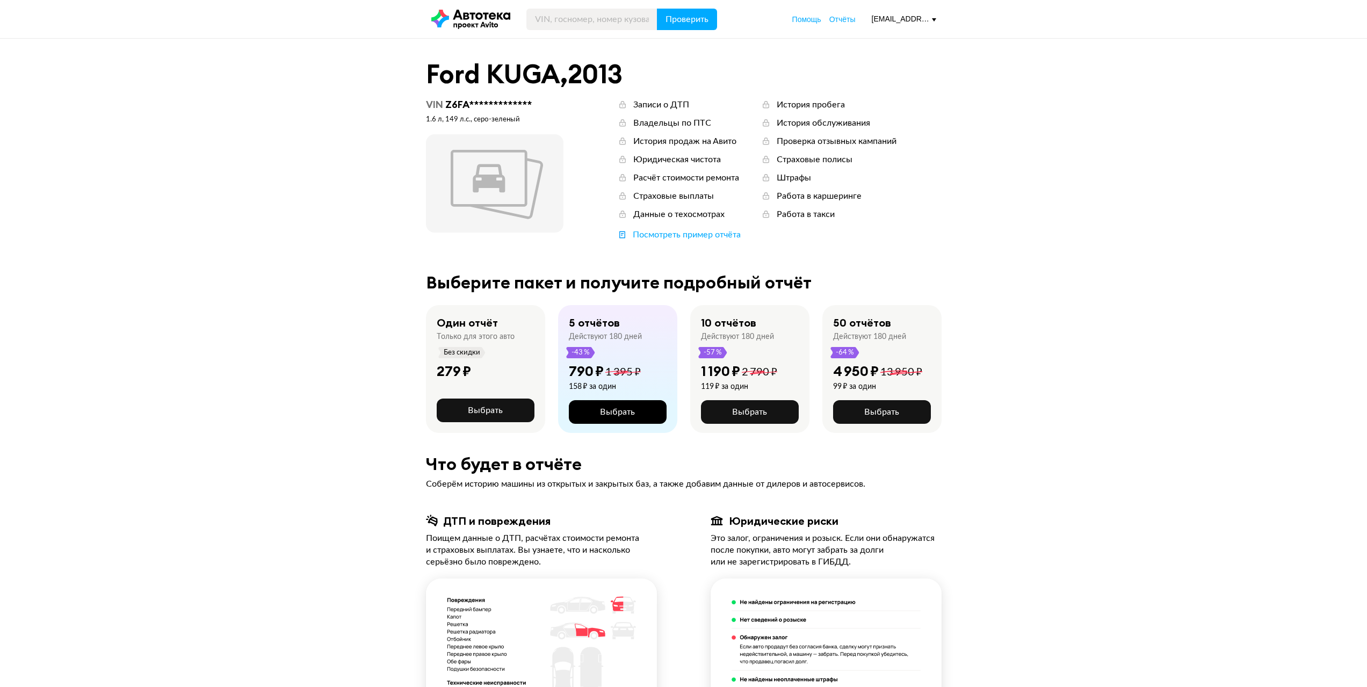
click at [614, 408] on span "Выбрать" at bounding box center [617, 412] width 35 height 9
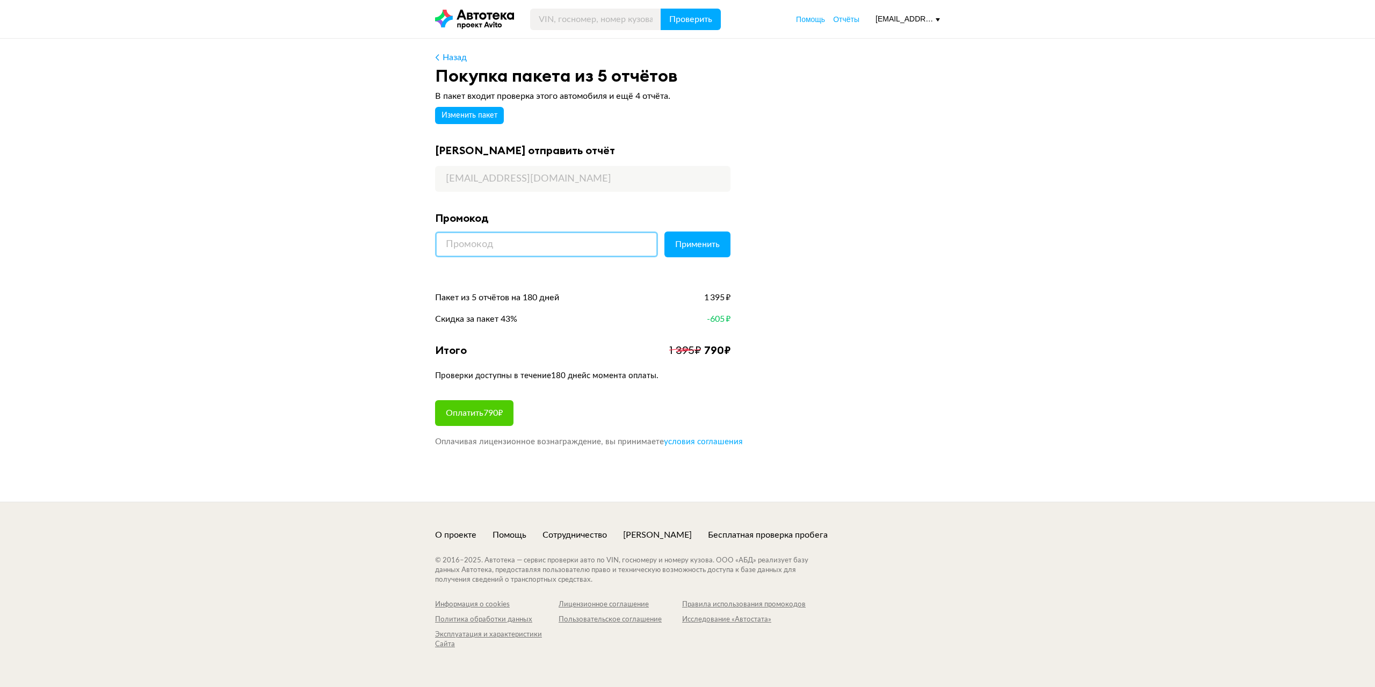
click at [543, 254] on input at bounding box center [546, 245] width 223 height 26
paste input "KINOTEKA"
click at [714, 253] on button "Применить" at bounding box center [698, 245] width 66 height 26
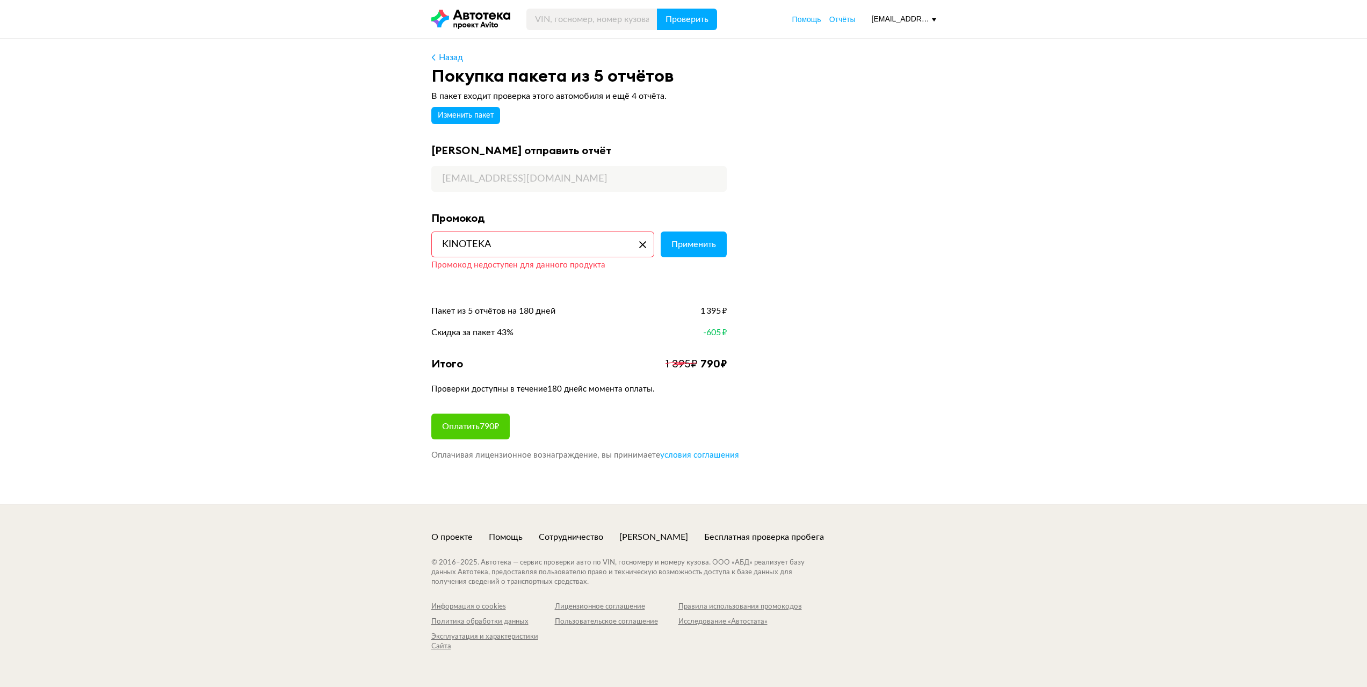
drag, startPoint x: 505, startPoint y: 239, endPoint x: 394, endPoint y: 249, distance: 111.2
click at [396, 249] on div "Назад Покупка пакета из 5 отчётов В пакет входит проверка этого автомобиля и ещ…" at bounding box center [683, 271] width 1367 height 465
paste input "PROMOCODI"
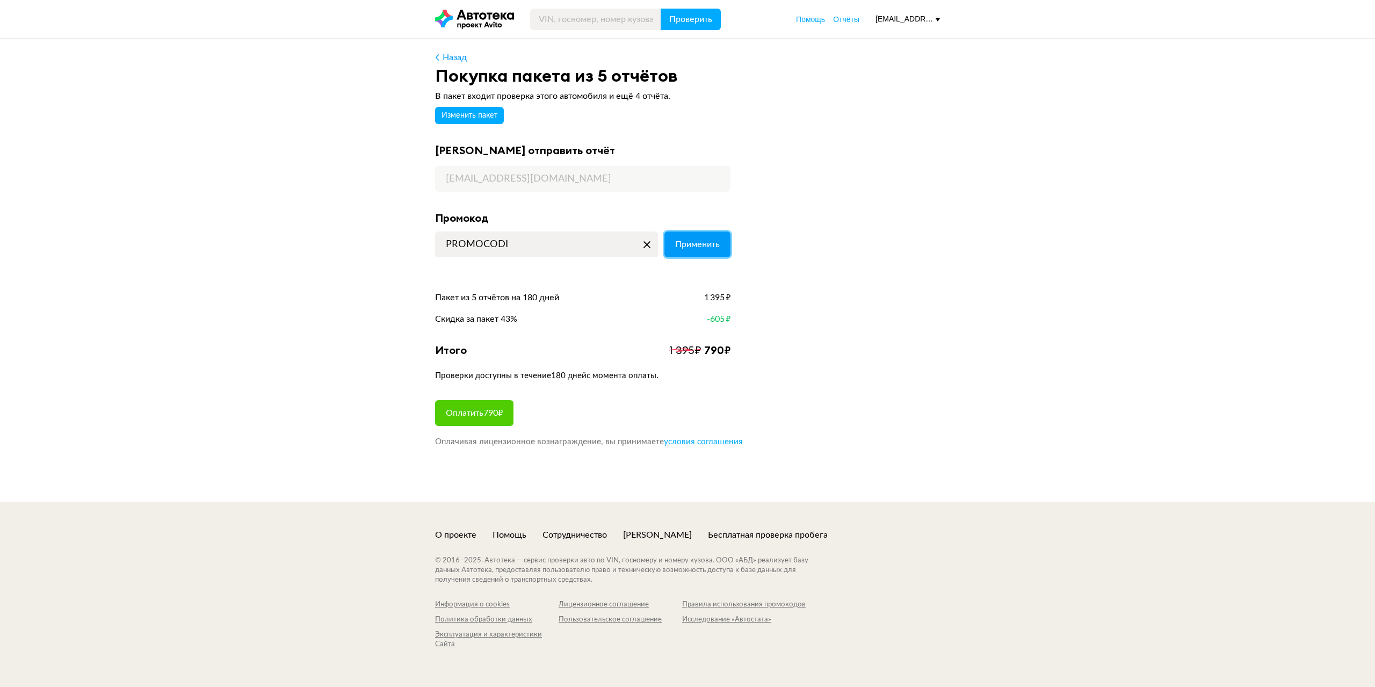
click at [710, 237] on button "Применить" at bounding box center [698, 245] width 66 height 26
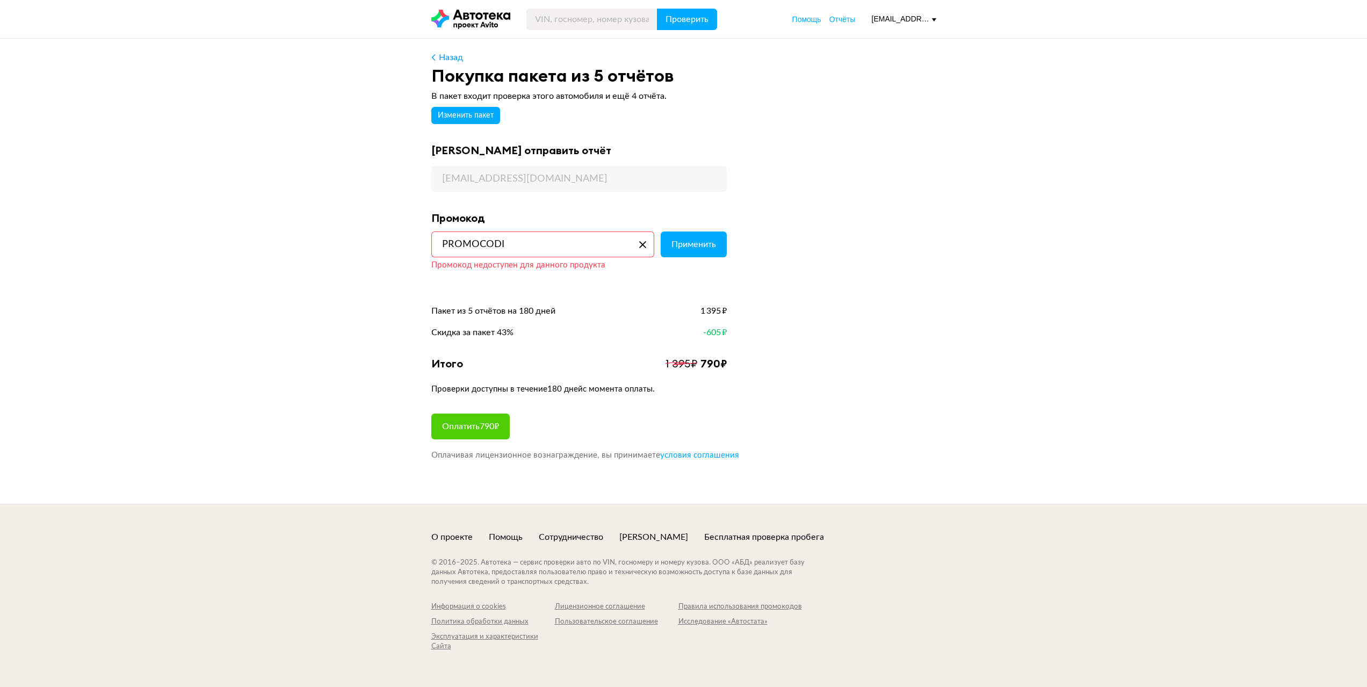
drag, startPoint x: 513, startPoint y: 254, endPoint x: 407, endPoint y: 253, distance: 105.3
click at [416, 251] on div "Назад Покупка пакета из 5 отчётов В пакет входит проверка этого автомобиля и ещ…" at bounding box center [683, 271] width 1367 height 465
paste input "SHOP"
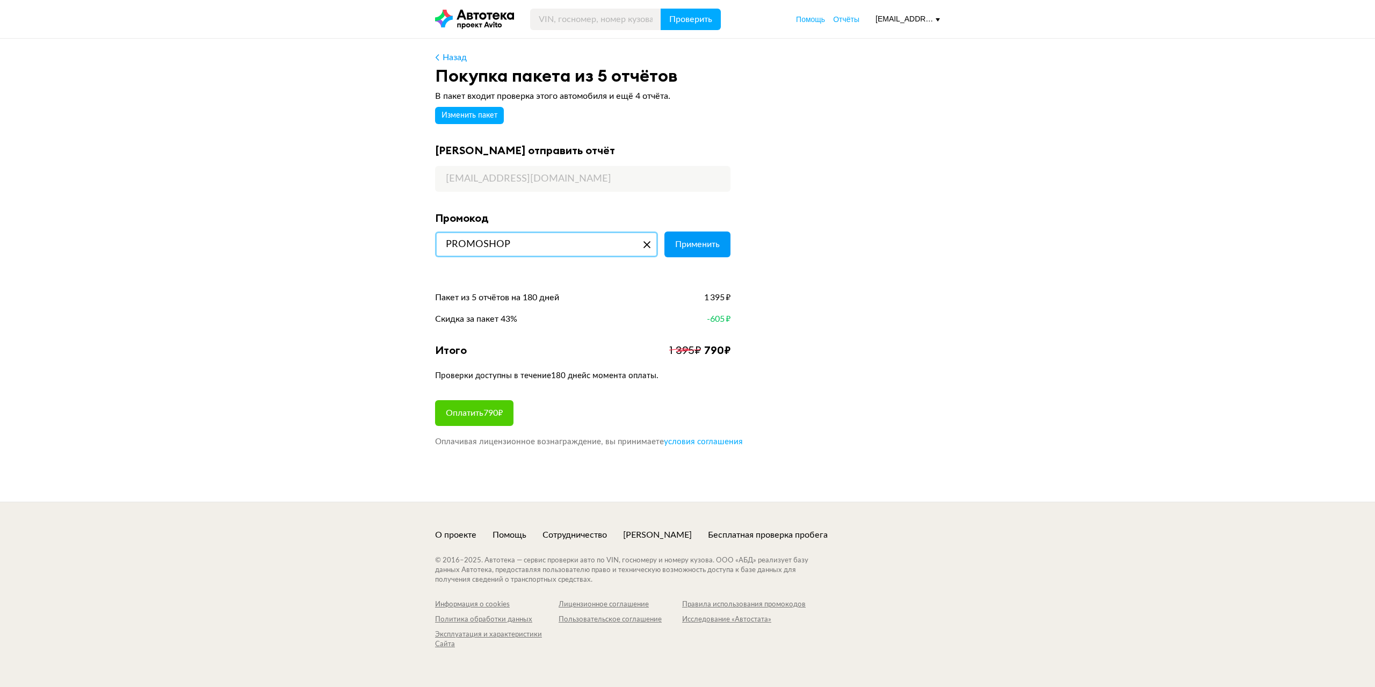
type input "PROMOSHOP"
click at [726, 248] on button "Применить" at bounding box center [698, 245] width 66 height 26
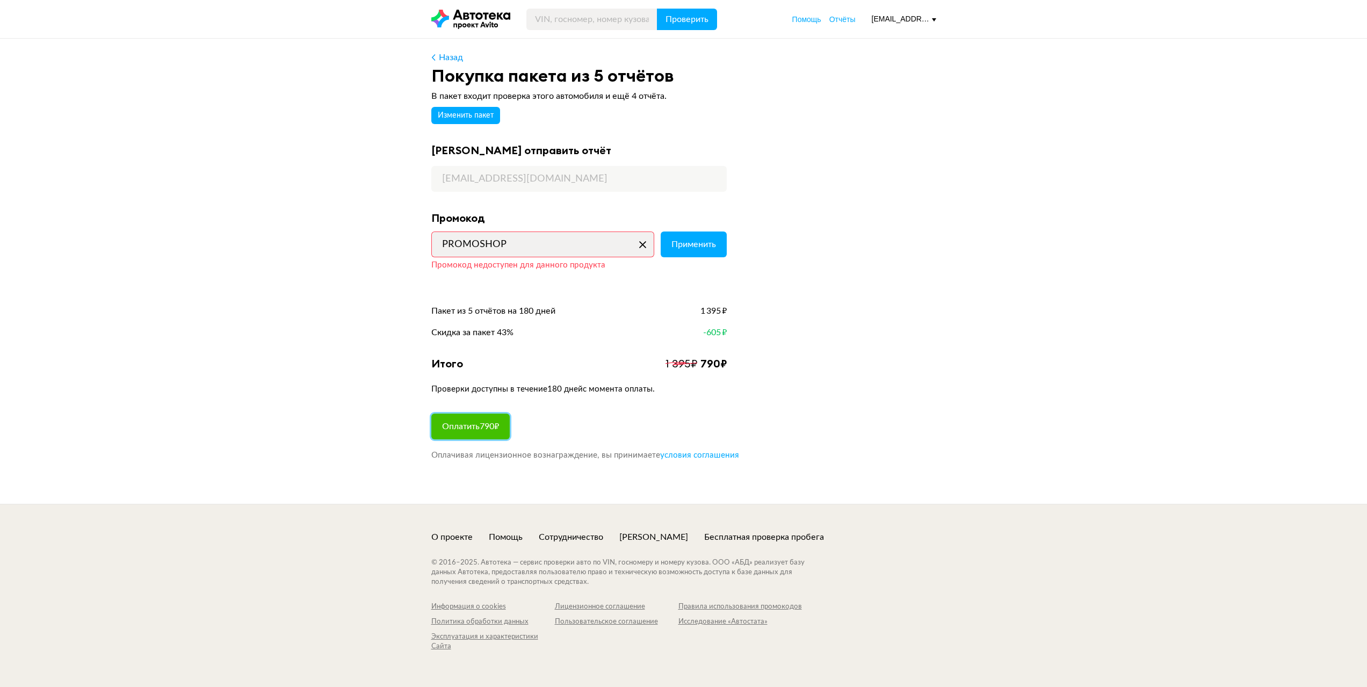
click at [480, 432] on button "Оплатить 790 ₽" at bounding box center [470, 427] width 78 height 26
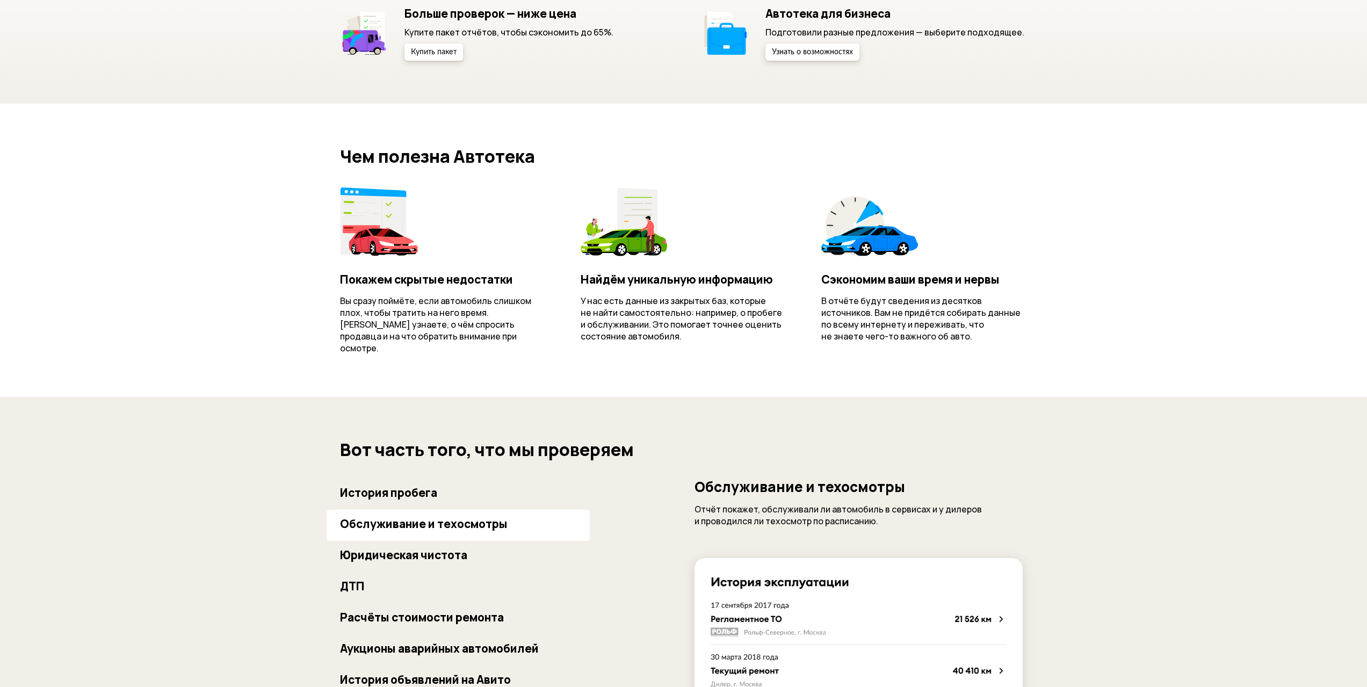
scroll to position [591, 0]
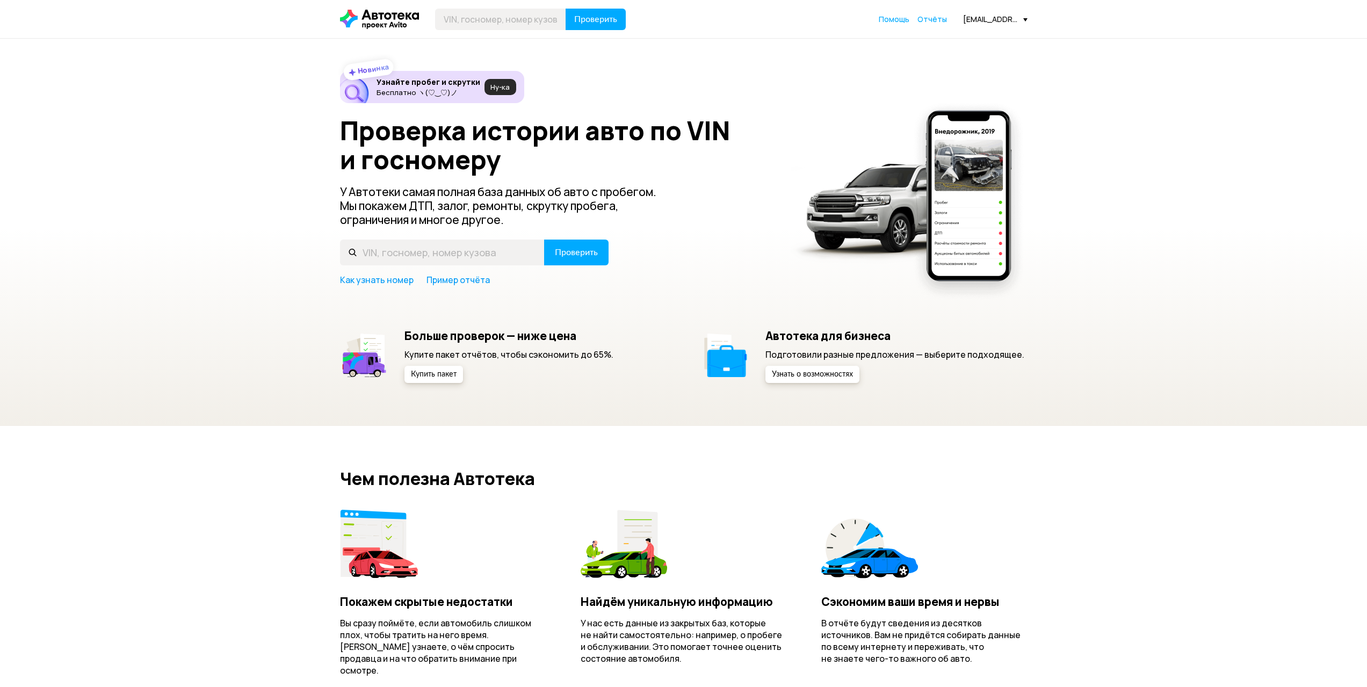
click at [502, 84] on span "Ну‑ка" at bounding box center [500, 87] width 19 height 9
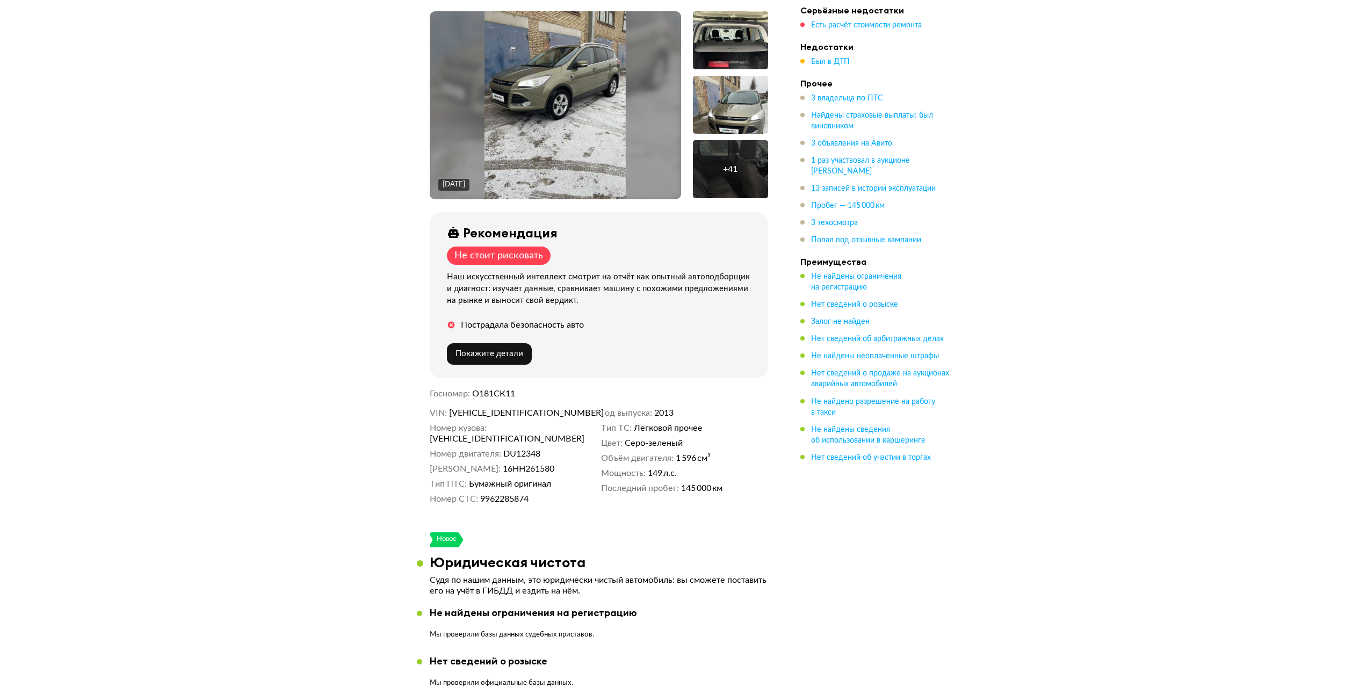
scroll to position [215, 0]
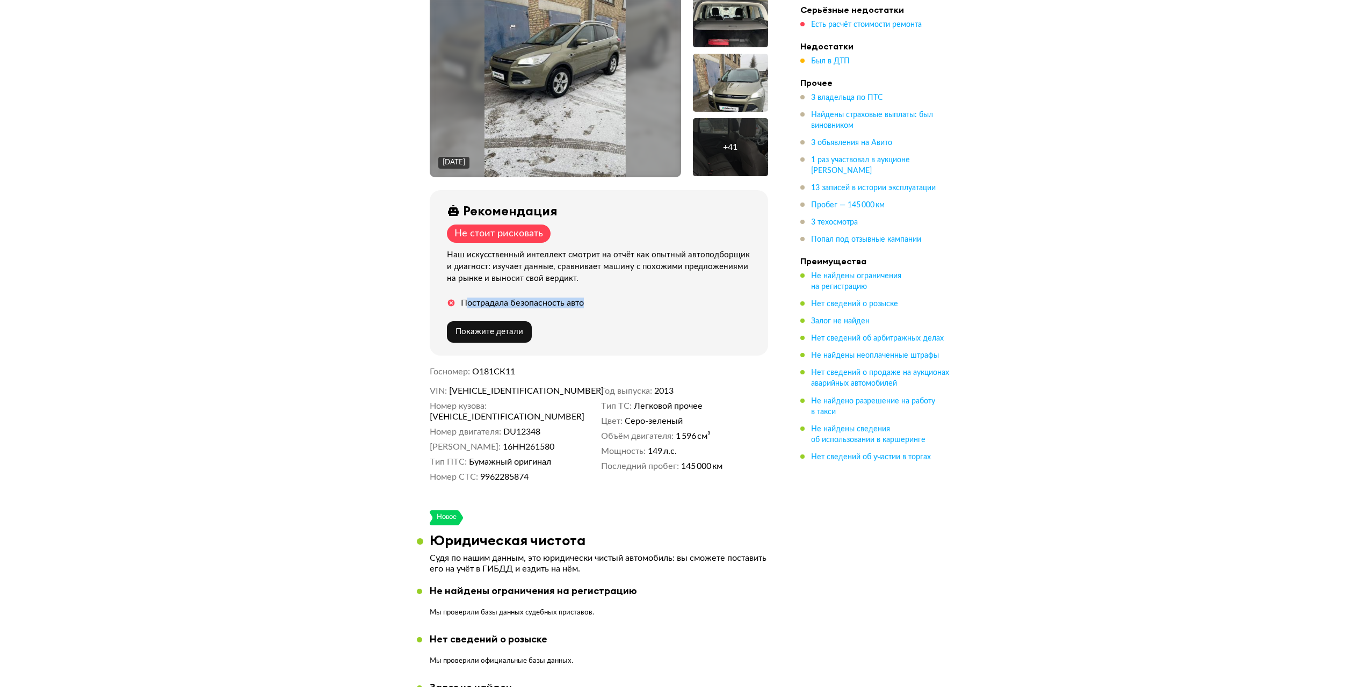
drag, startPoint x: 466, startPoint y: 301, endPoint x: 592, endPoint y: 293, distance: 126.5
click at [592, 293] on div "Рекомендация Не стоит рисковать Наш искусственный интеллект смотрит на отчёт ка…" at bounding box center [599, 272] width 338 height 165
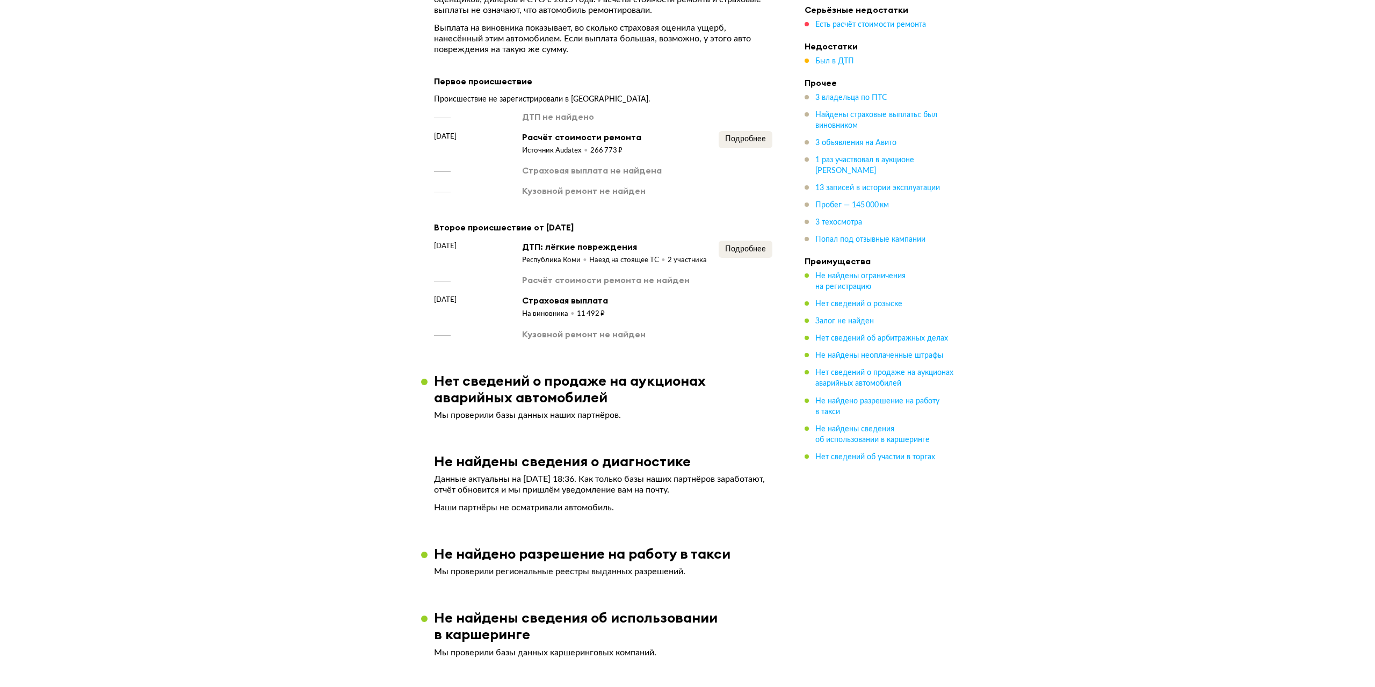
scroll to position [1666, 0]
click at [755, 244] on span "Подробнее" at bounding box center [741, 248] width 41 height 8
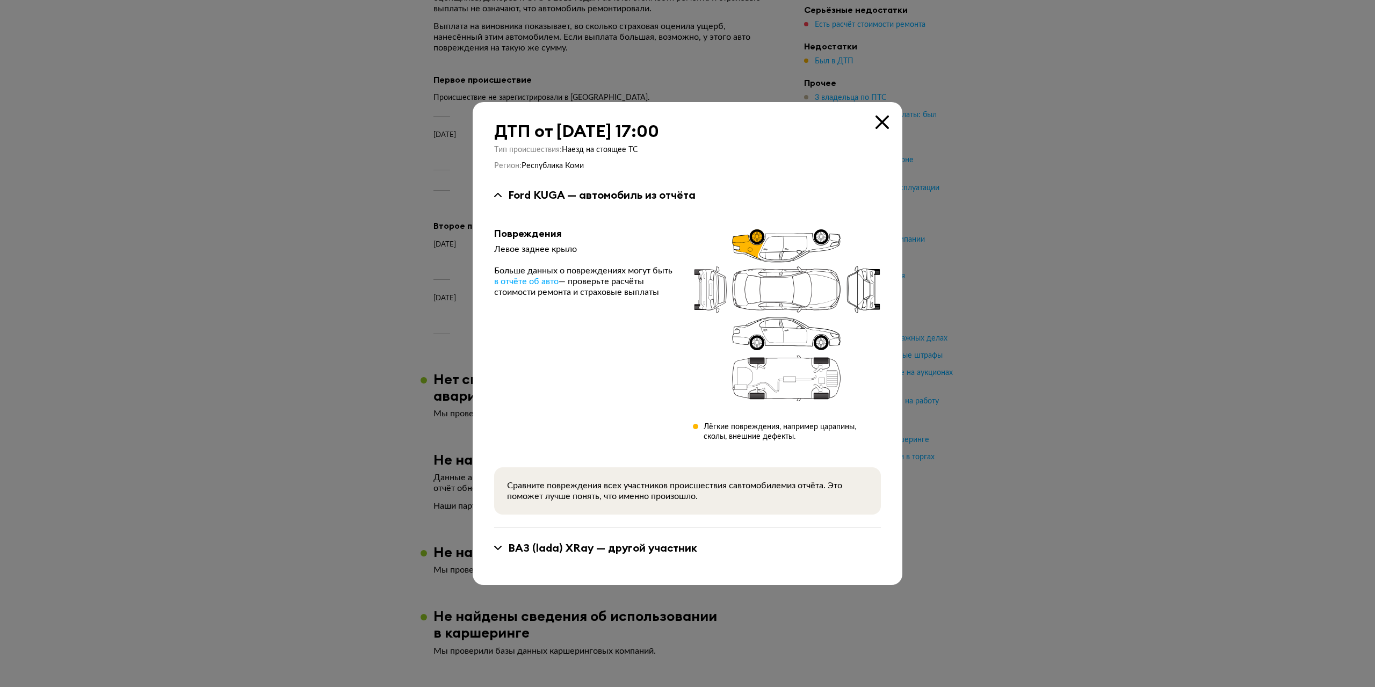
click at [1048, 261] on div at bounding box center [687, 343] width 1375 height 687
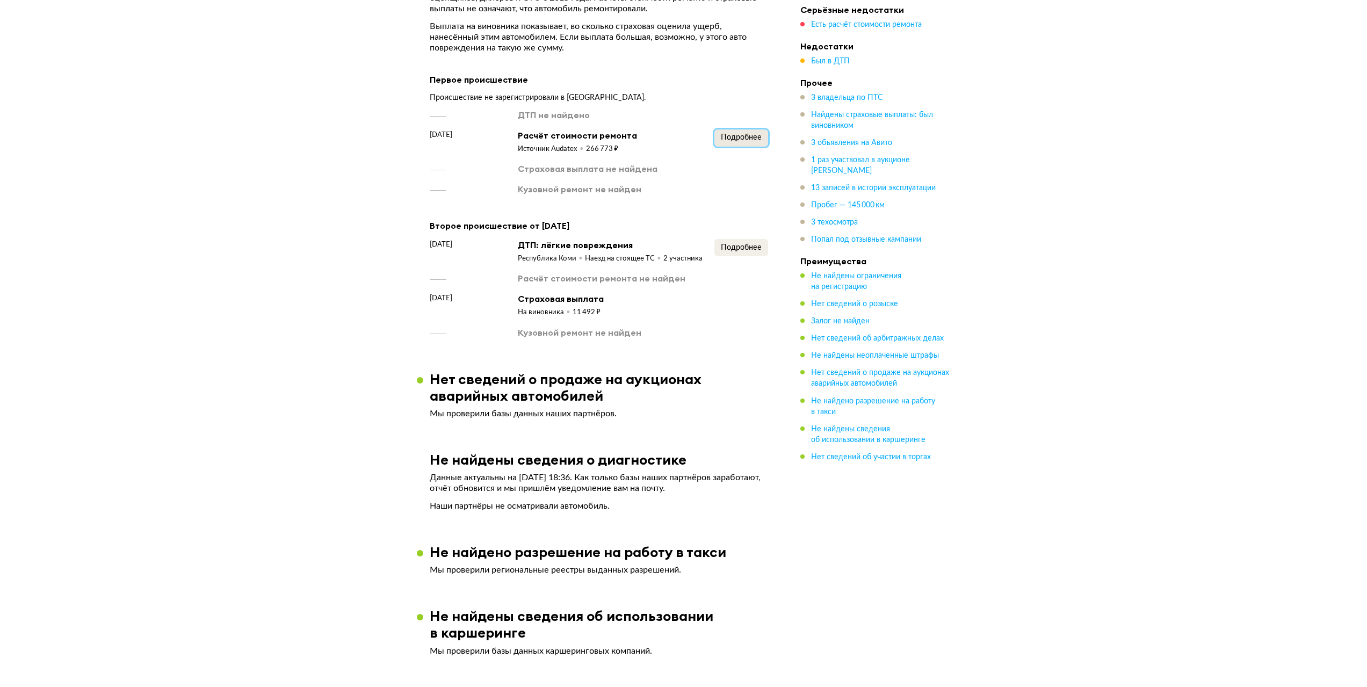
click at [746, 129] on button "Подробнее" at bounding box center [742, 137] width 54 height 17
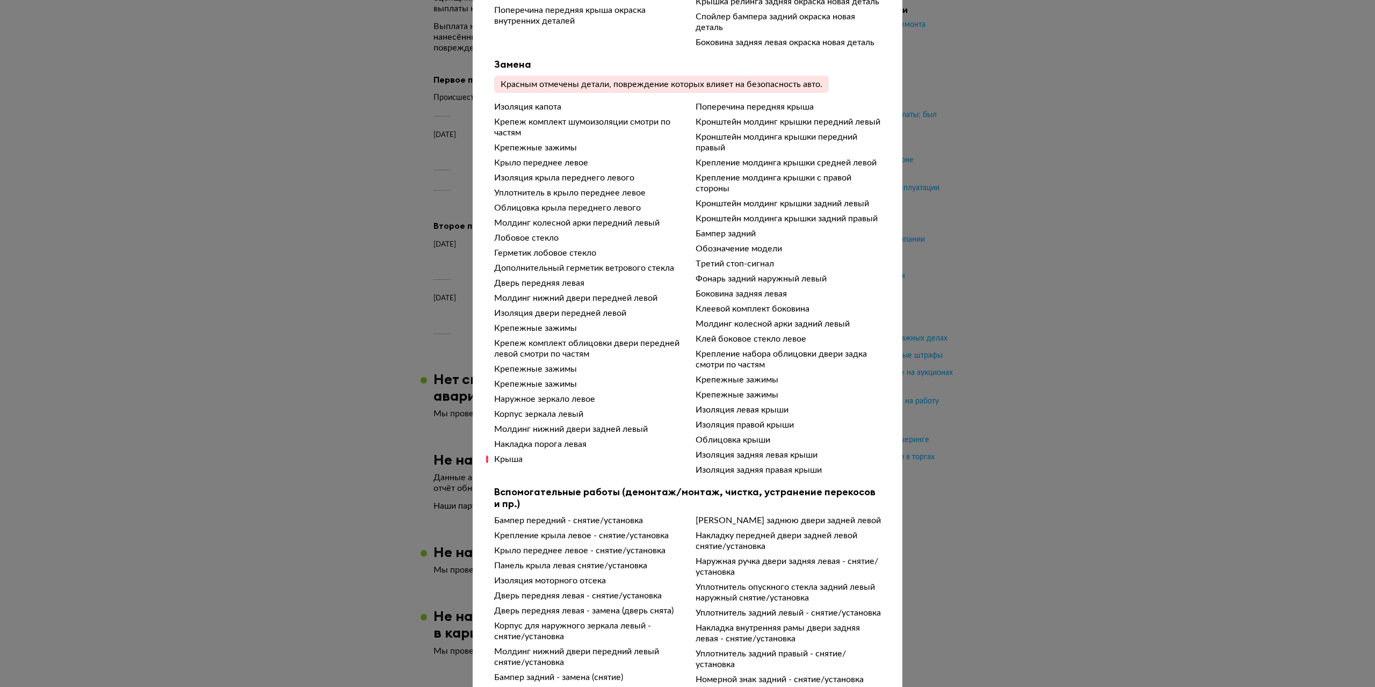
scroll to position [543, 0]
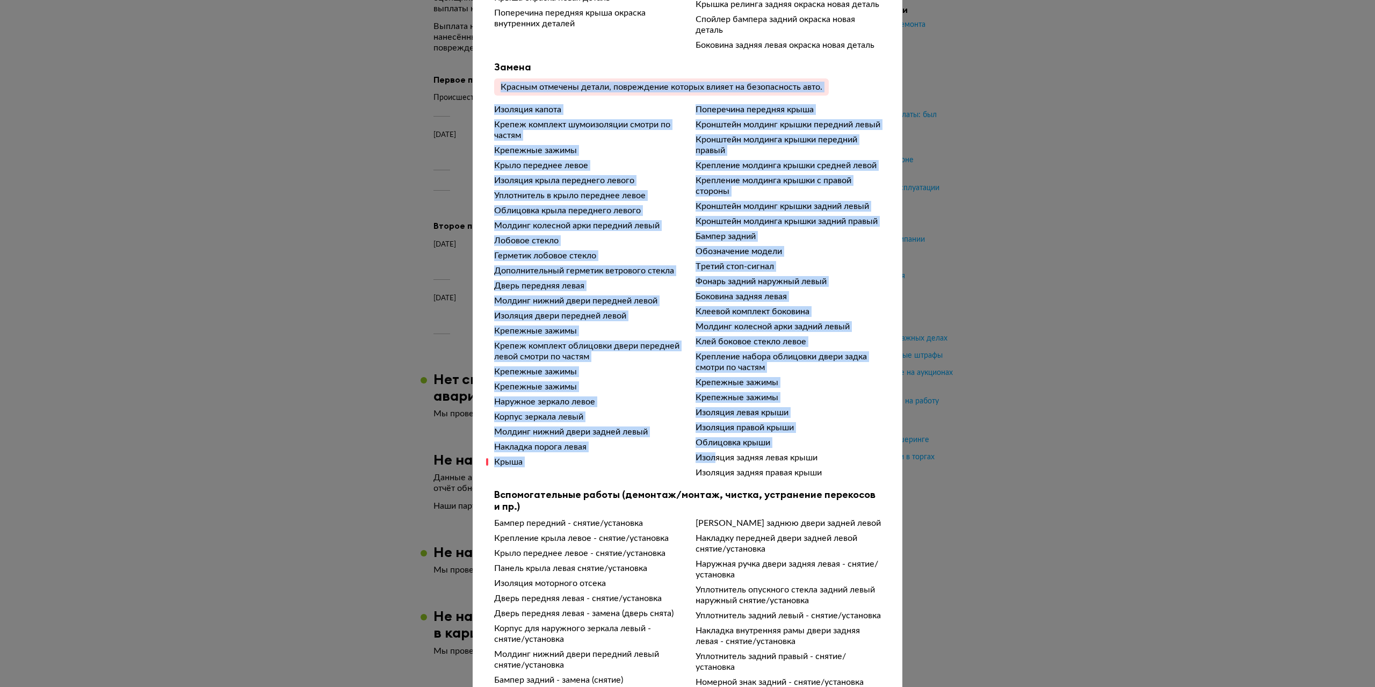
drag, startPoint x: 488, startPoint y: 106, endPoint x: 710, endPoint y: 478, distance: 433.2
click at [710, 478] on div "Чтобы вам было проще разобраться в данных от СТО, мы обработали их через нейрос…" at bounding box center [688, 256] width 430 height 1518
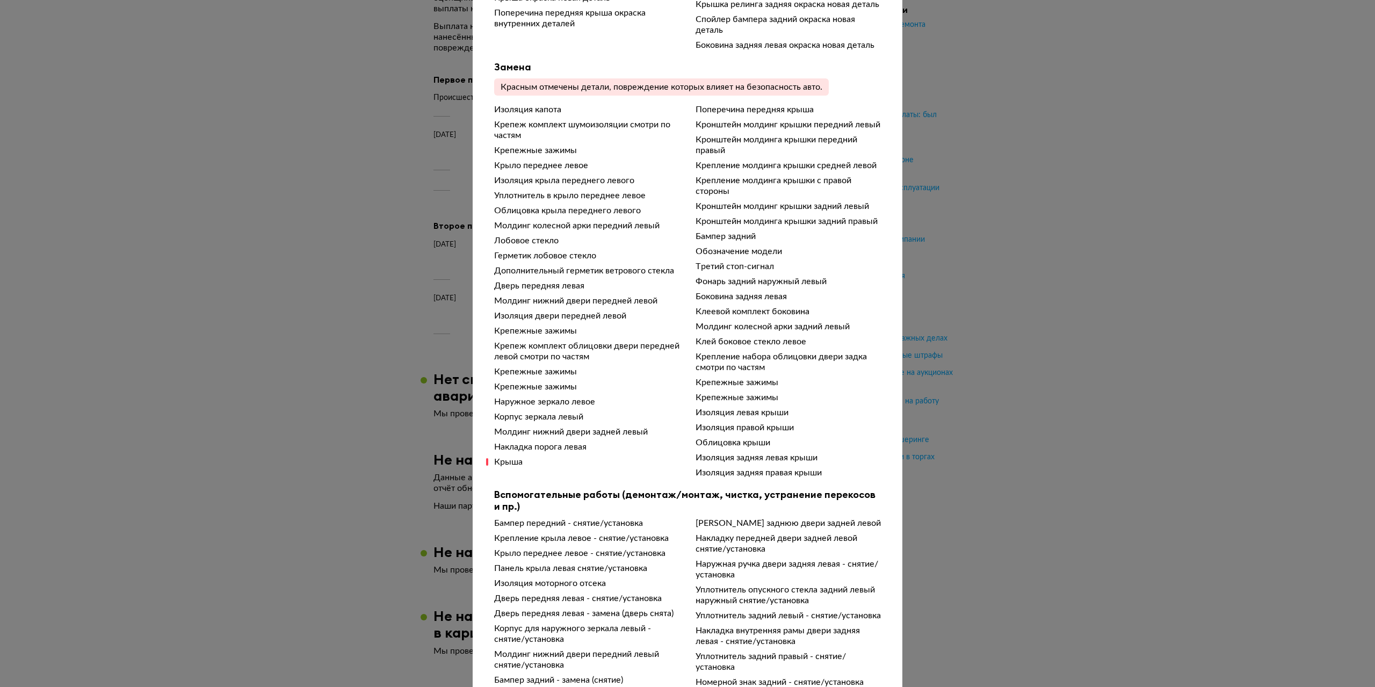
click at [748, 478] on div "Изоляция капота Крепеж комплект шумоизоляции смотри по частям Крепежные зажимы …" at bounding box center [687, 291] width 387 height 374
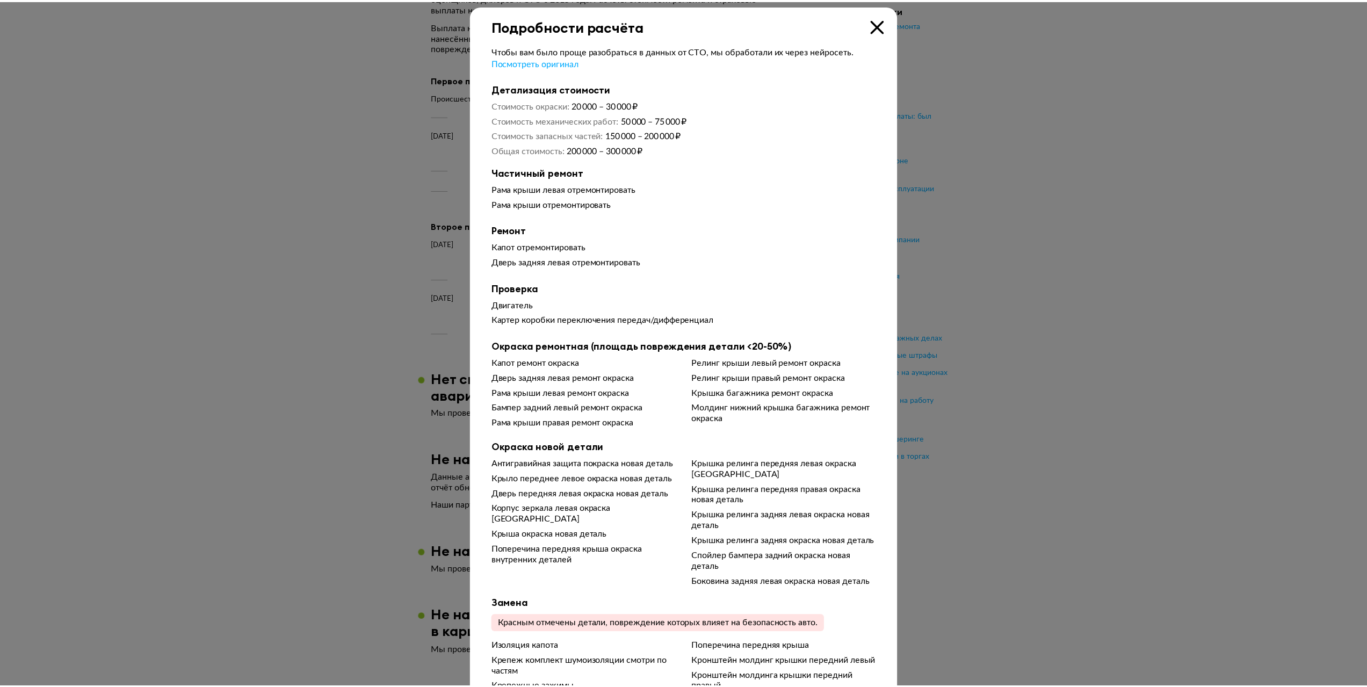
scroll to position [0, 0]
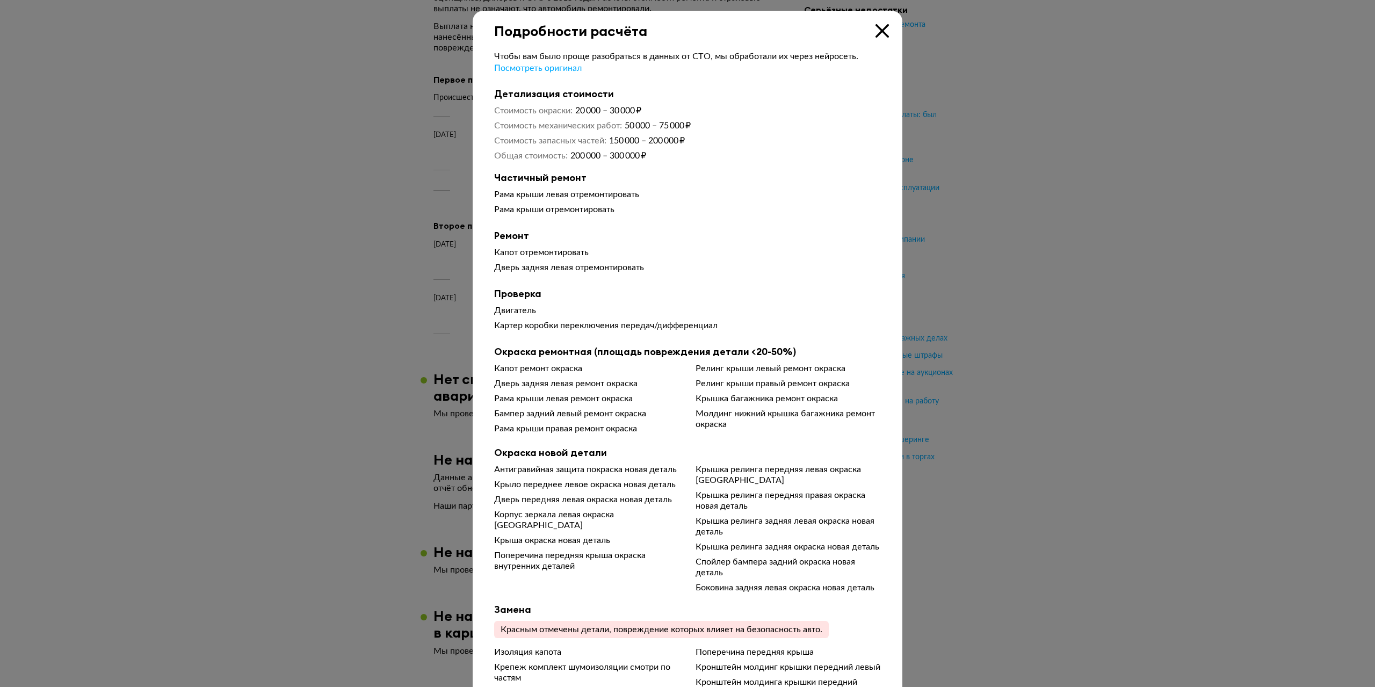
click at [881, 34] on icon at bounding box center [882, 30] width 13 height 13
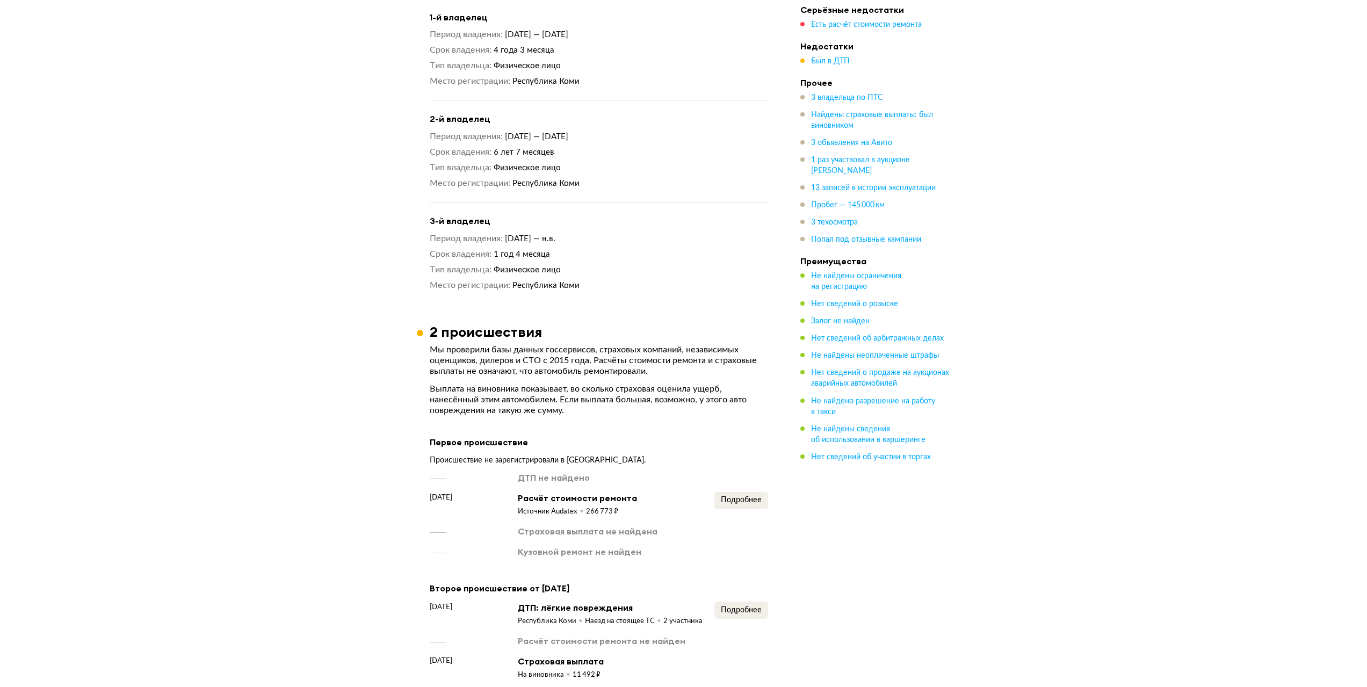
scroll to position [1289, 0]
